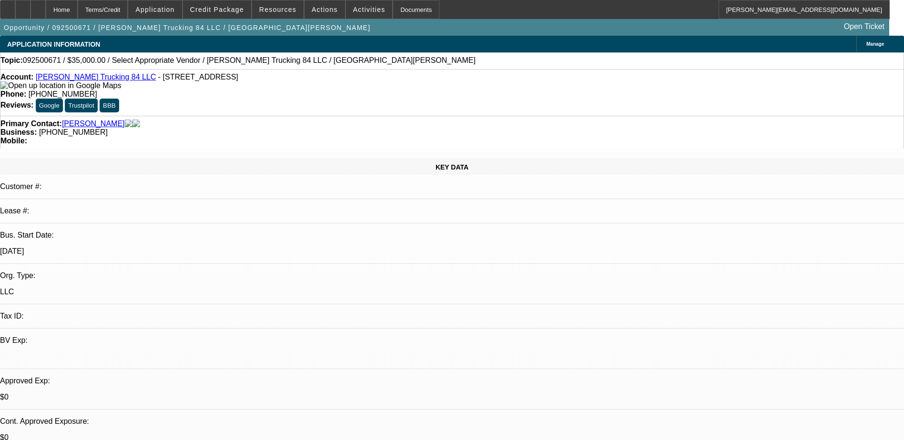
select select "0"
select select "2"
select select "0.1"
select select "4"
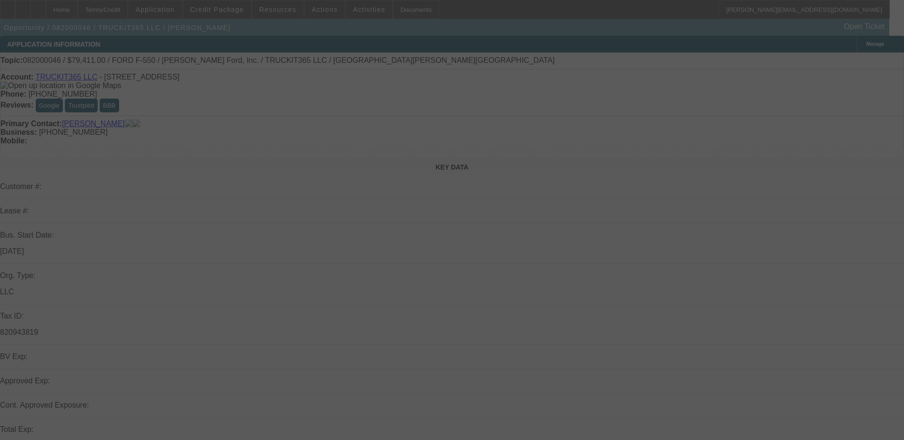
select select "0"
select select "2"
select select "0.1"
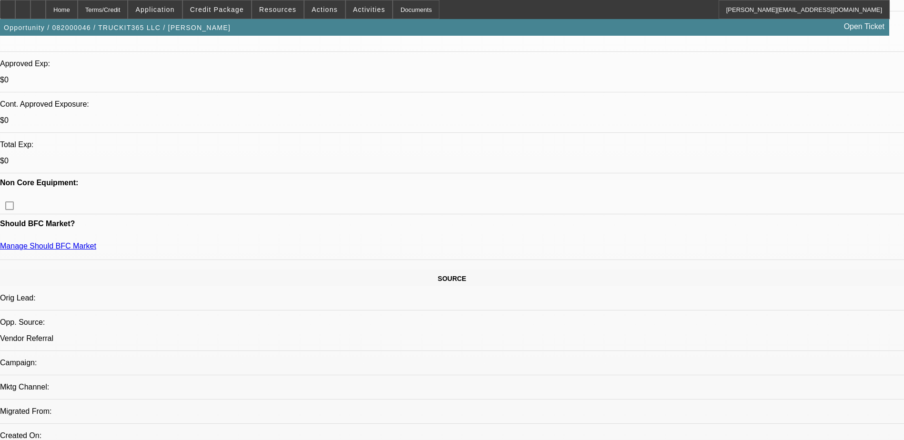
scroll to position [48, 0]
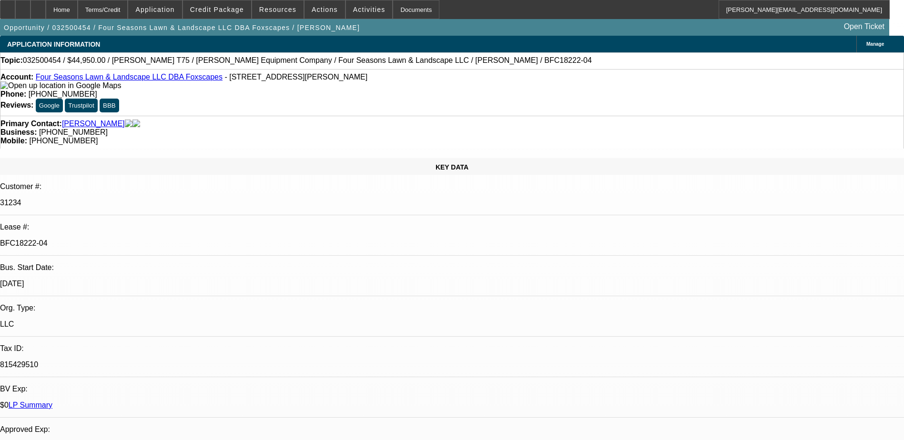
select select "0"
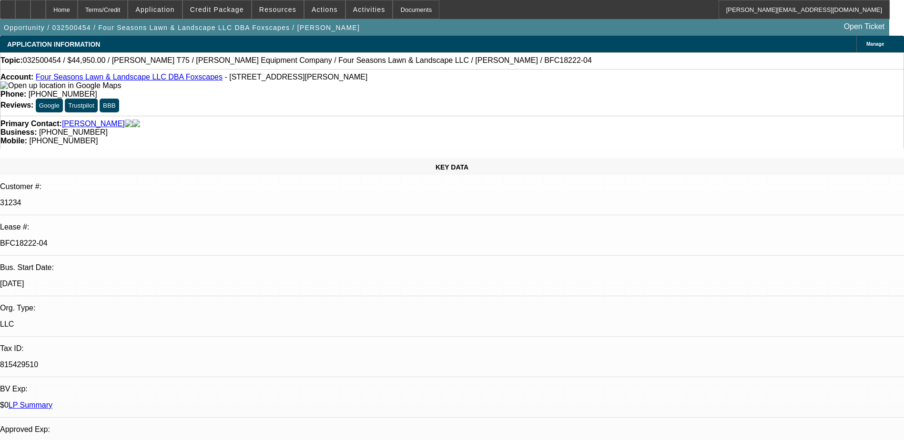
select select "0"
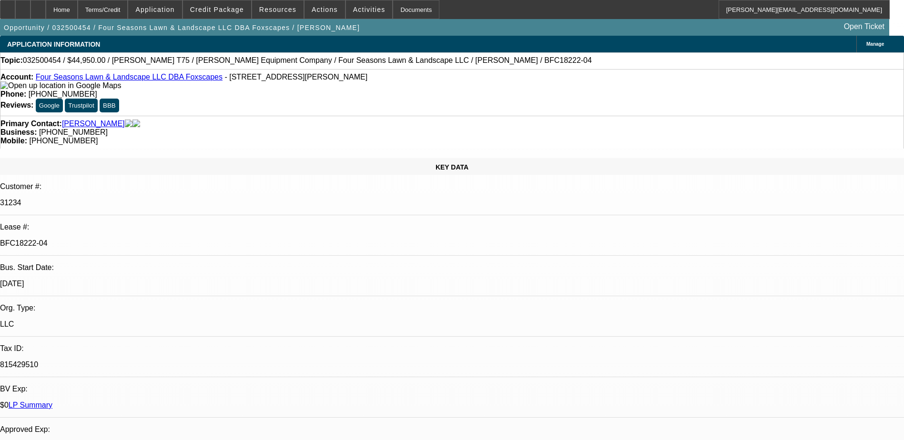
select select "0"
select select "1"
select select "6"
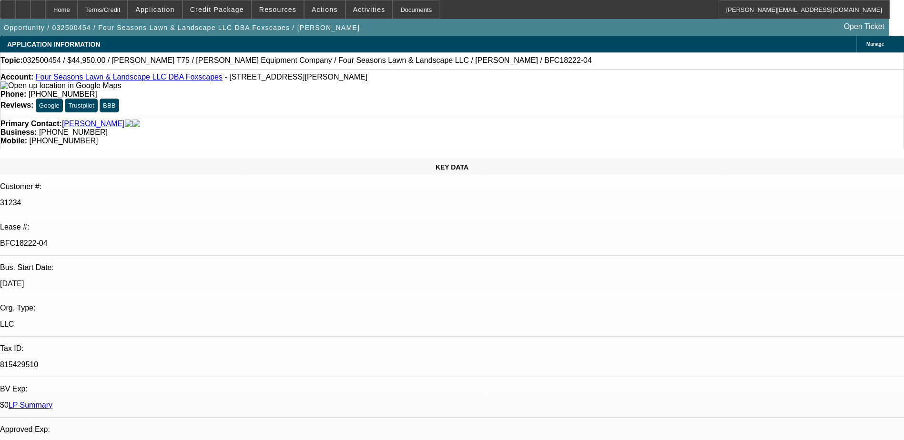
select select "1"
select select "6"
select select "1"
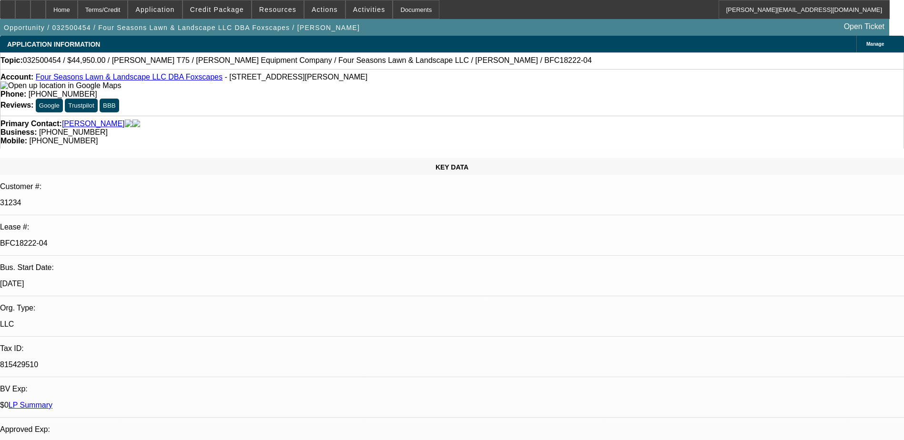
select select "6"
select select "1"
select select "6"
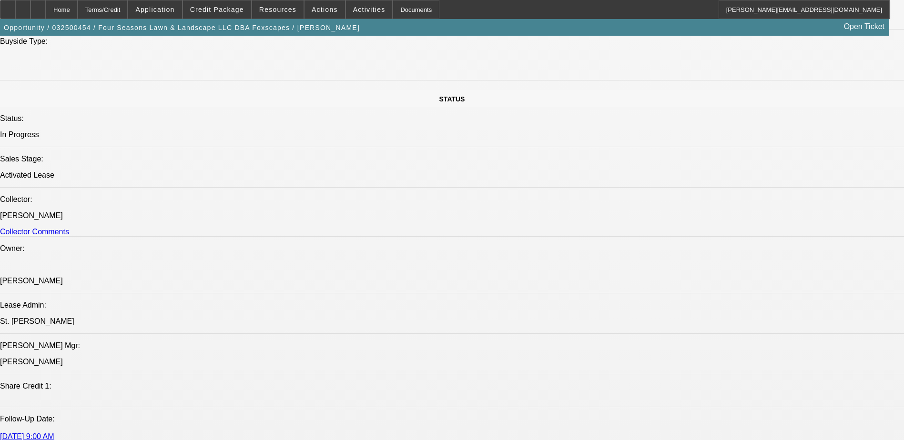
scroll to position [2671, 0]
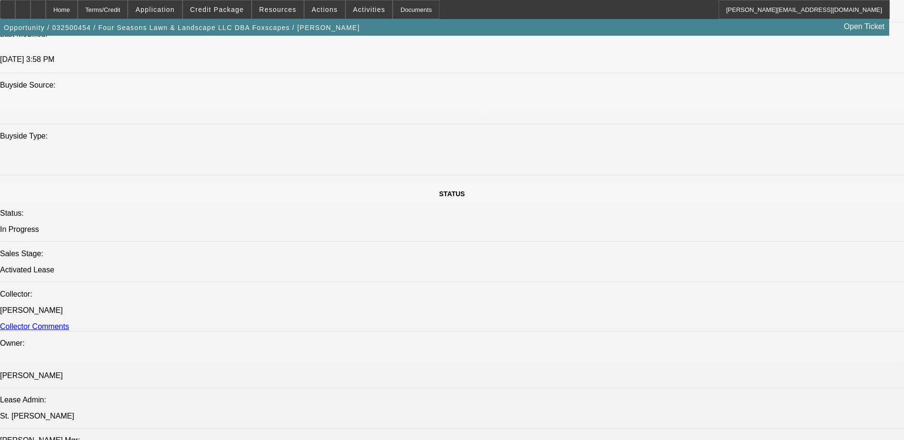
scroll to position [912, 0]
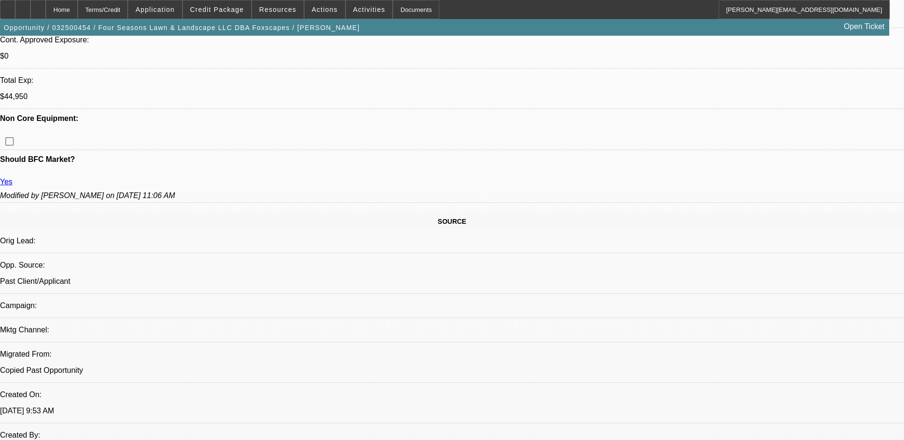
scroll to position [286, 0]
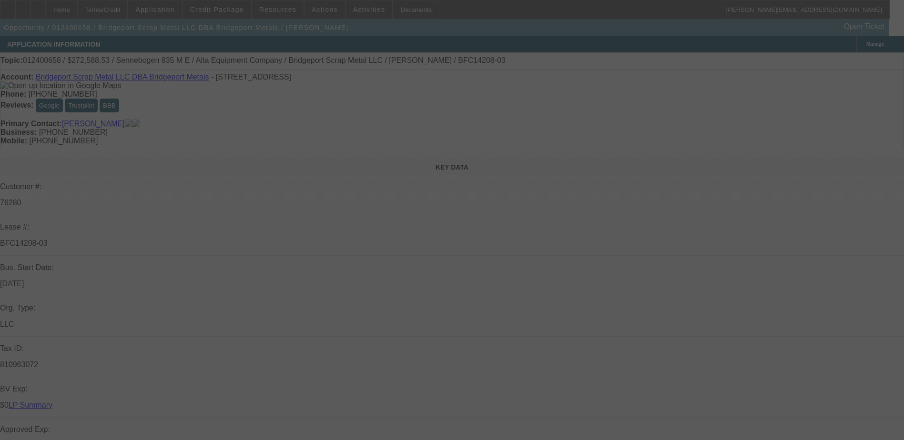
select select "0"
select select "6"
select select "0"
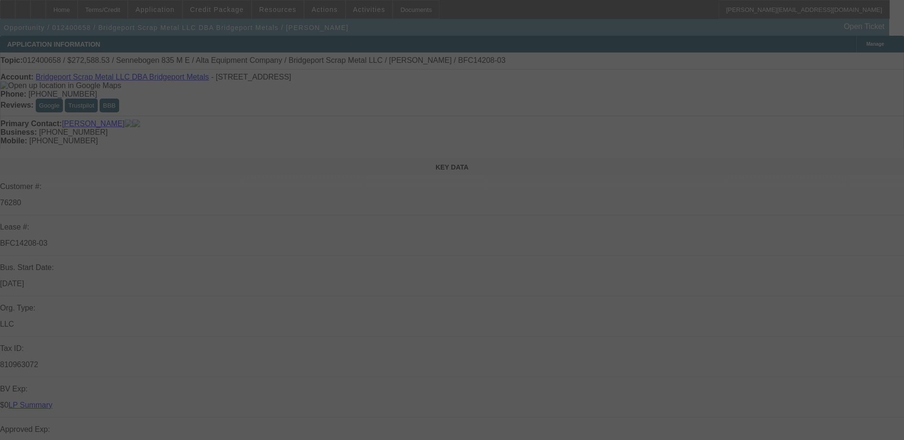
select select "0"
select select "6"
select select "0"
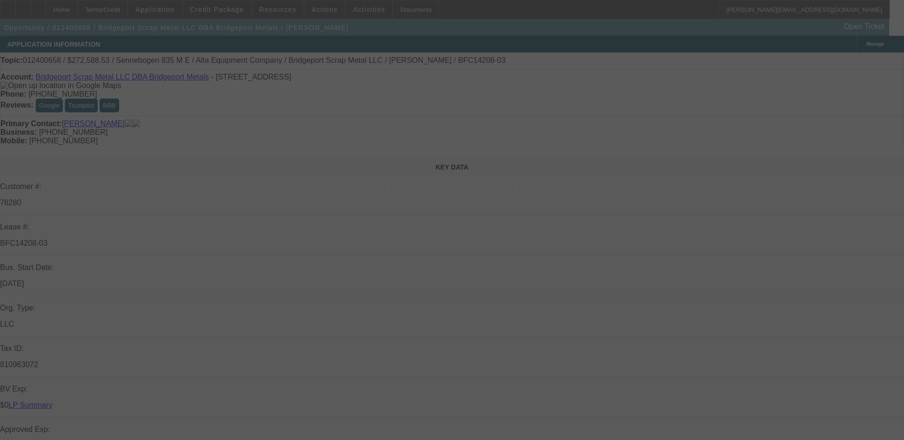
select select "0"
select select "6"
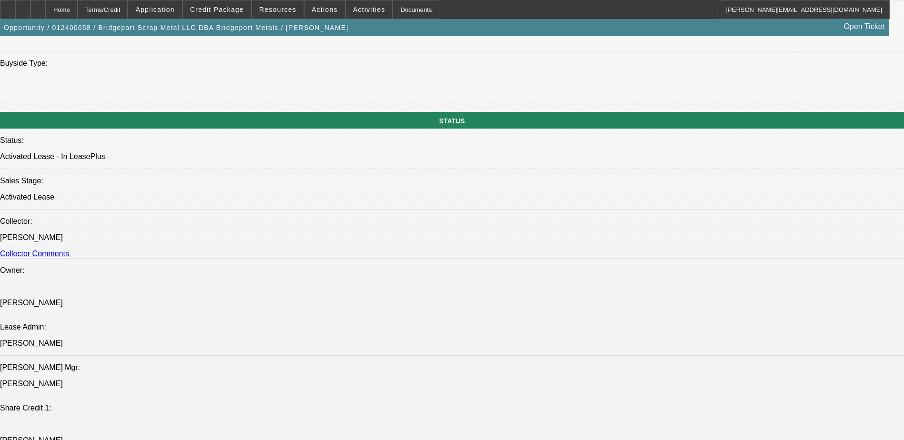
scroll to position [1000, 0]
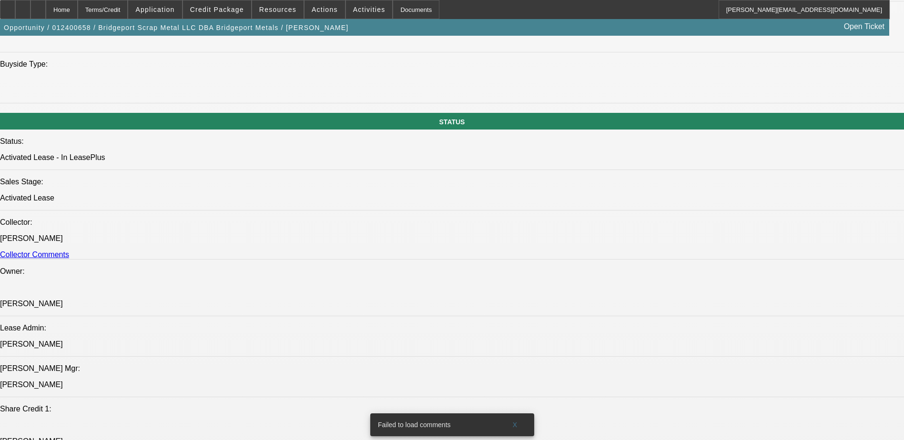
drag, startPoint x: 147, startPoint y: 363, endPoint x: 52, endPoint y: 367, distance: 94.4
drag, startPoint x: 53, startPoint y: 367, endPoint x: 90, endPoint y: 361, distance: 37.1
copy link "2017 Used Sennebogen 835 M E"
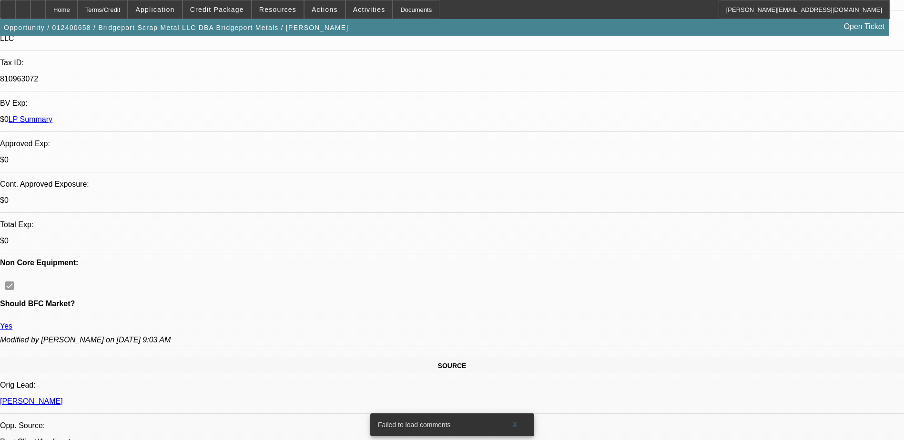
scroll to position [0, 0]
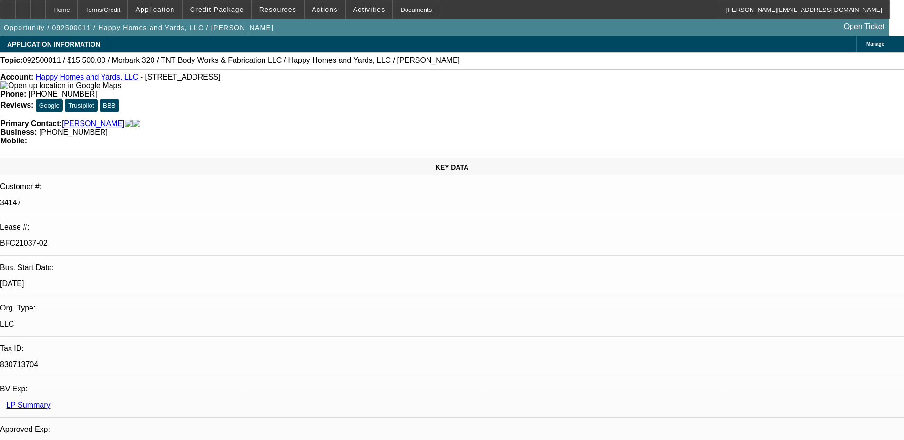
select select "0"
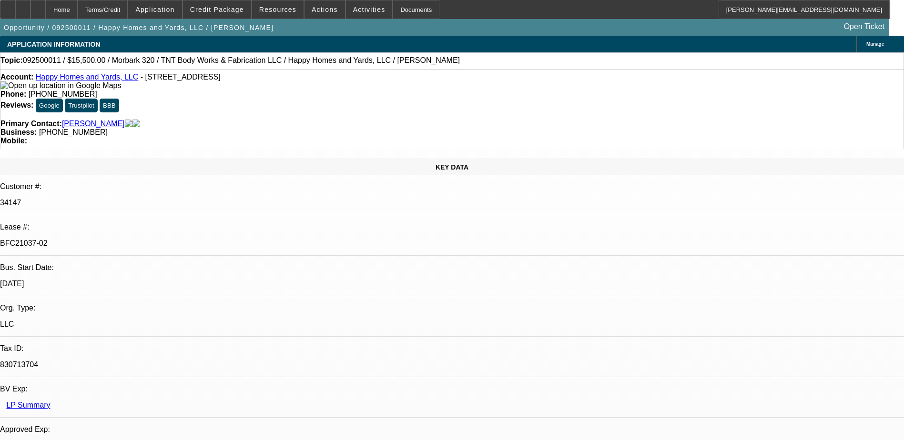
select select "0"
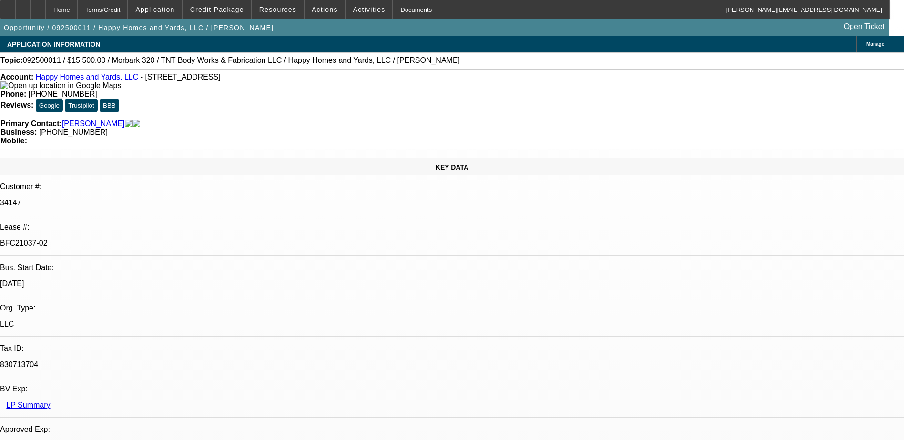
select select "0"
select select "1"
select select "3"
select select "6"
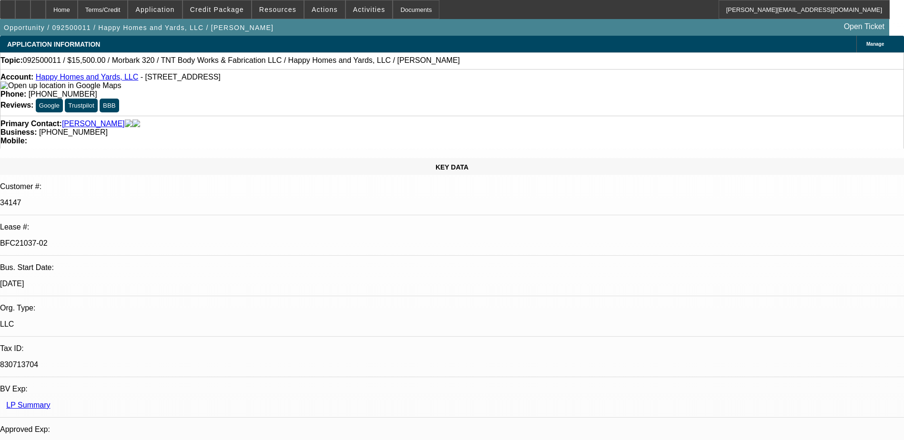
select select "1"
select select "3"
select select "6"
select select "1"
select select "3"
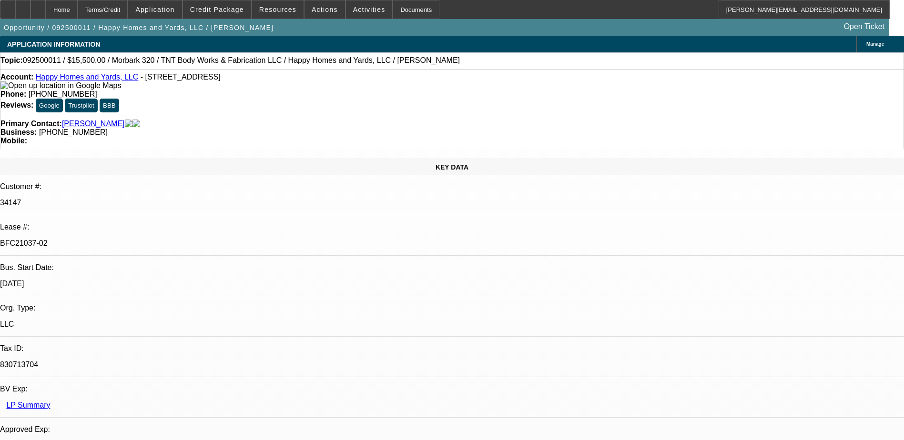
select select "6"
select select "1"
select select "6"
